Goal: Task Accomplishment & Management: Manage account settings

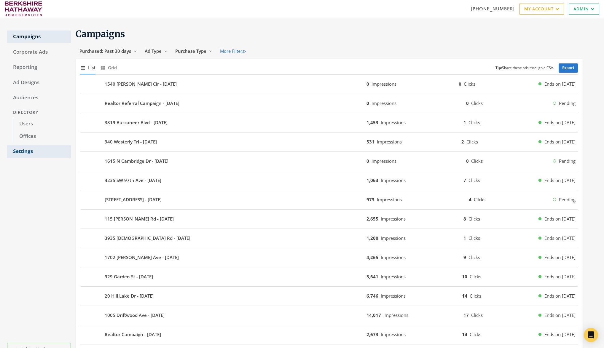
click at [34, 157] on link "Settings" at bounding box center [39, 151] width 64 height 12
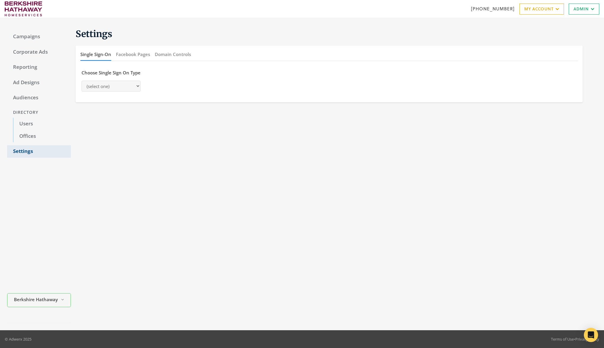
select select "[PERSON_NAME]"
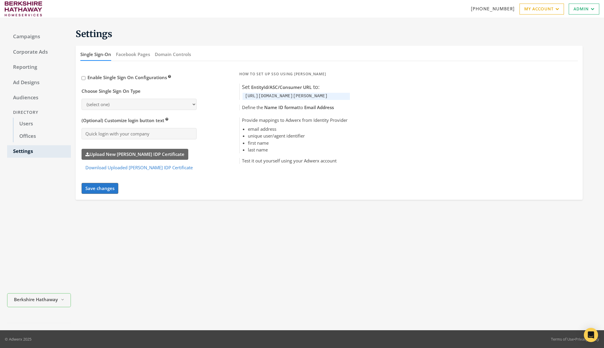
click at [220, 291] on div "Settings Single Sign-On Facebook Pages Domain Controls Enable Single Sign On Co…" at bounding box center [334, 174] width 526 height 298
click at [140, 171] on button "Download Uploaded [PERSON_NAME] IDP Certificate" at bounding box center [138, 167] width 115 height 11
click at [135, 153] on label "Upload New [PERSON_NAME] IDP Certificate" at bounding box center [134, 154] width 107 height 11
click at [0, 0] on input "Upload New [PERSON_NAME] IDP Certificate" at bounding box center [0, 0] width 0 height 0
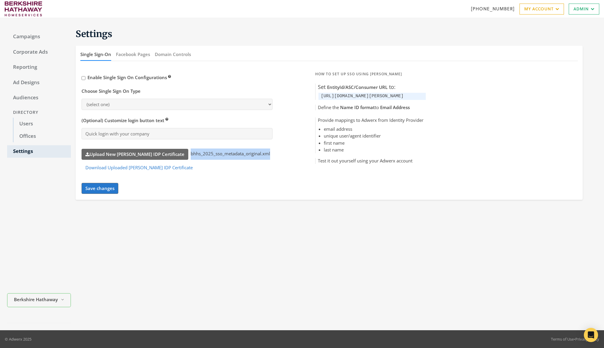
drag, startPoint x: 237, startPoint y: 154, endPoint x: 171, endPoint y: 154, distance: 66.7
click at [171, 154] on div "Enable Single Sign On Configurations Choose Single Sign On Type (select one) sa…" at bounding box center [183, 131] width 205 height 124
click at [176, 188] on div "Save changes" at bounding box center [176, 188] width 191 height 11
click at [106, 191] on button "Save changes" at bounding box center [99, 188] width 37 height 11
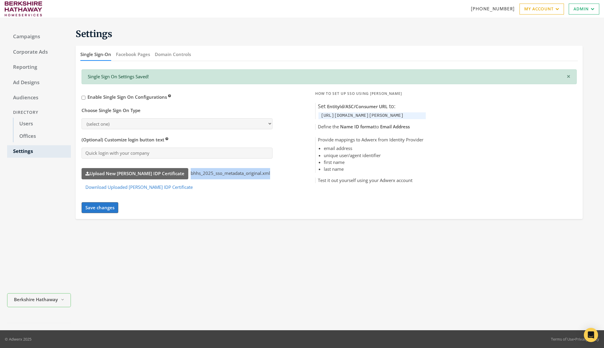
drag, startPoint x: 236, startPoint y: 175, endPoint x: 196, endPoint y: 176, distance: 40.6
click at [167, 173] on div "Enable Single Sign On Configurations Choose Single Sign On Type (select one) sa…" at bounding box center [183, 151] width 205 height 124
copy span "bhhs_2025_sso_metadata_original.xml"
click at [582, 10] on link "Admin" at bounding box center [583, 9] width 31 height 11
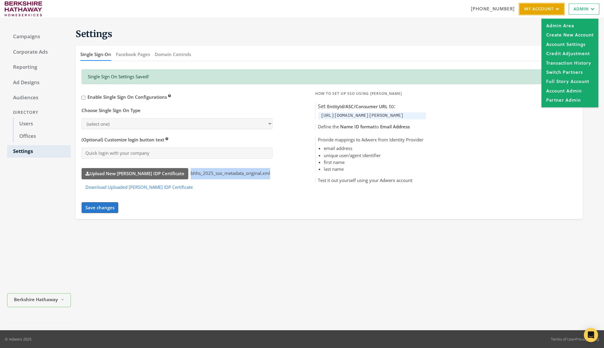
click at [554, 9] on icon at bounding box center [556, 9] width 6 height 4
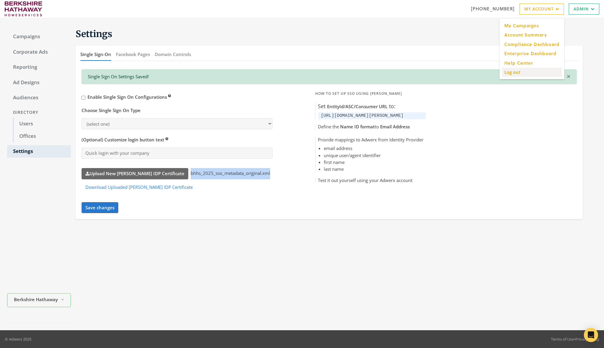
click at [511, 74] on input "Log out" at bounding box center [532, 71] width 60 height 9
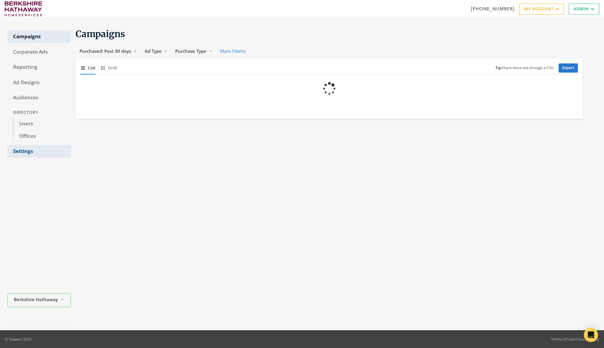
click at [29, 152] on link "Settings" at bounding box center [39, 151] width 64 height 12
select select "[PERSON_NAME]"
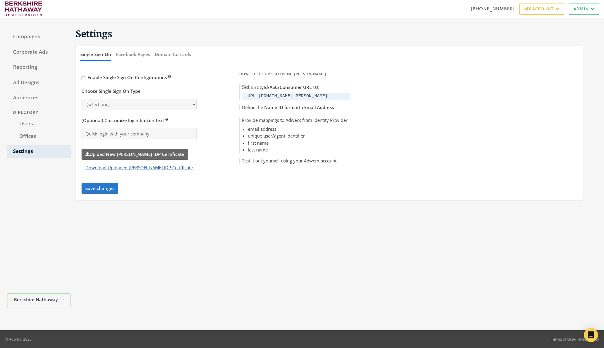
click at [146, 168] on button "Download Uploaded [PERSON_NAME] IDP Certificate" at bounding box center [138, 167] width 115 height 11
click at [87, 77] on div "Enable Single Sign On Configurations" at bounding box center [138, 78] width 115 height 18
click at [202, 117] on div "Enable Single Sign On Configurations Choose Single Sign On Type (select one) [P…" at bounding box center [328, 131] width 495 height 124
click at [345, 45] on section "Settings Single Sign-On Facebook Pages Domain Controls Enable Single Sign On Co…" at bounding box center [326, 114] width 511 height 172
click at [82, 78] on input "Enable Single Sign On Configurations" at bounding box center [83, 78] width 4 height 4
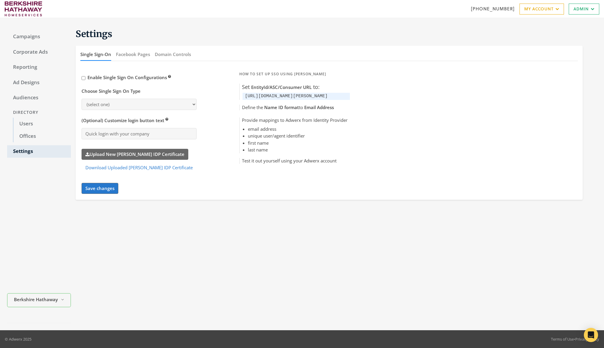
checkbox input "true"
select select "[PERSON_NAME]"
click at [83, 78] on input "Enable Single Sign On Configurations" at bounding box center [83, 78] width 4 height 4
checkbox input "true"
click at [104, 192] on button "Save changes" at bounding box center [99, 188] width 37 height 11
